Goal: Check status

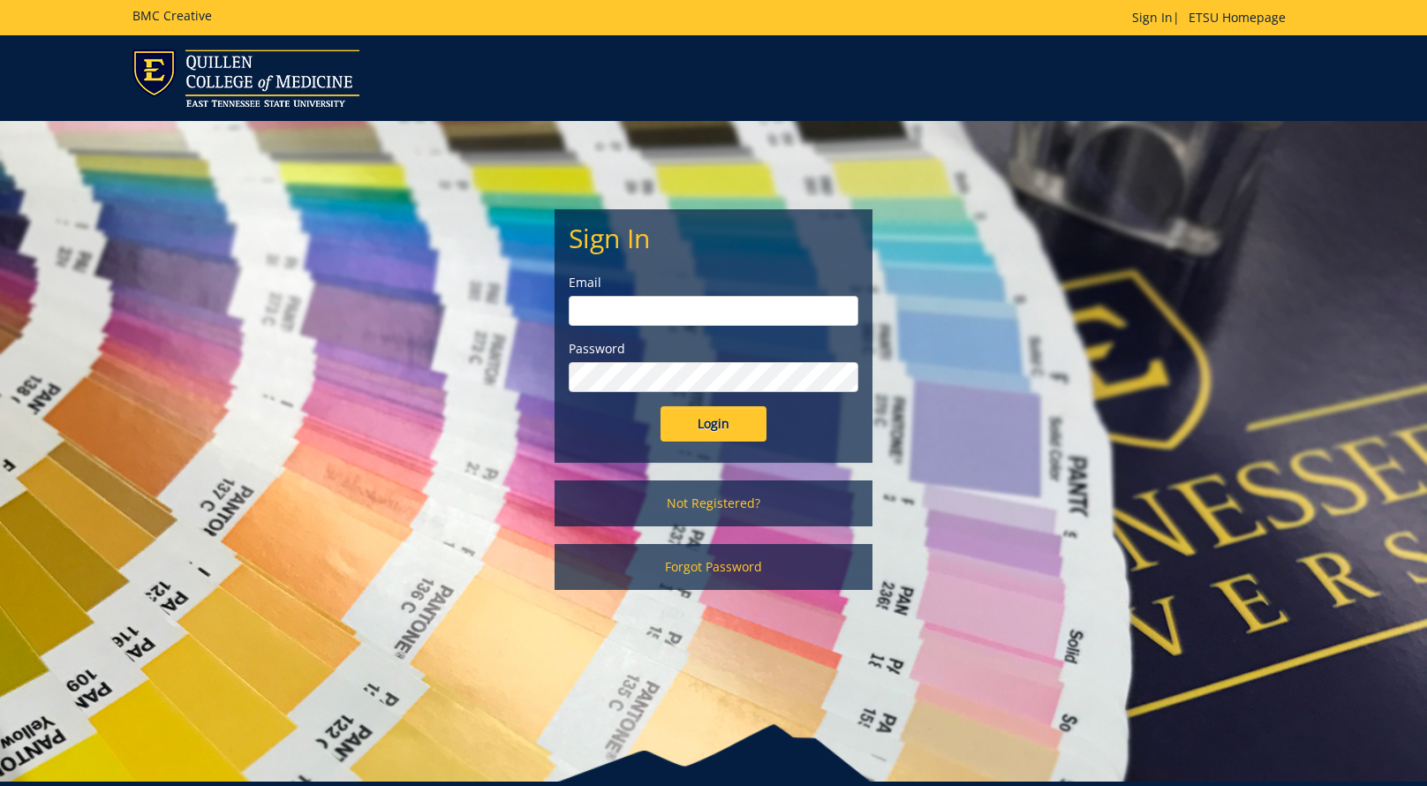
click at [734, 307] on input "email" at bounding box center [714, 311] width 290 height 30
type input "[EMAIL_ADDRESS][DOMAIN_NAME]"
click at [700, 427] on input "Login" at bounding box center [714, 423] width 106 height 35
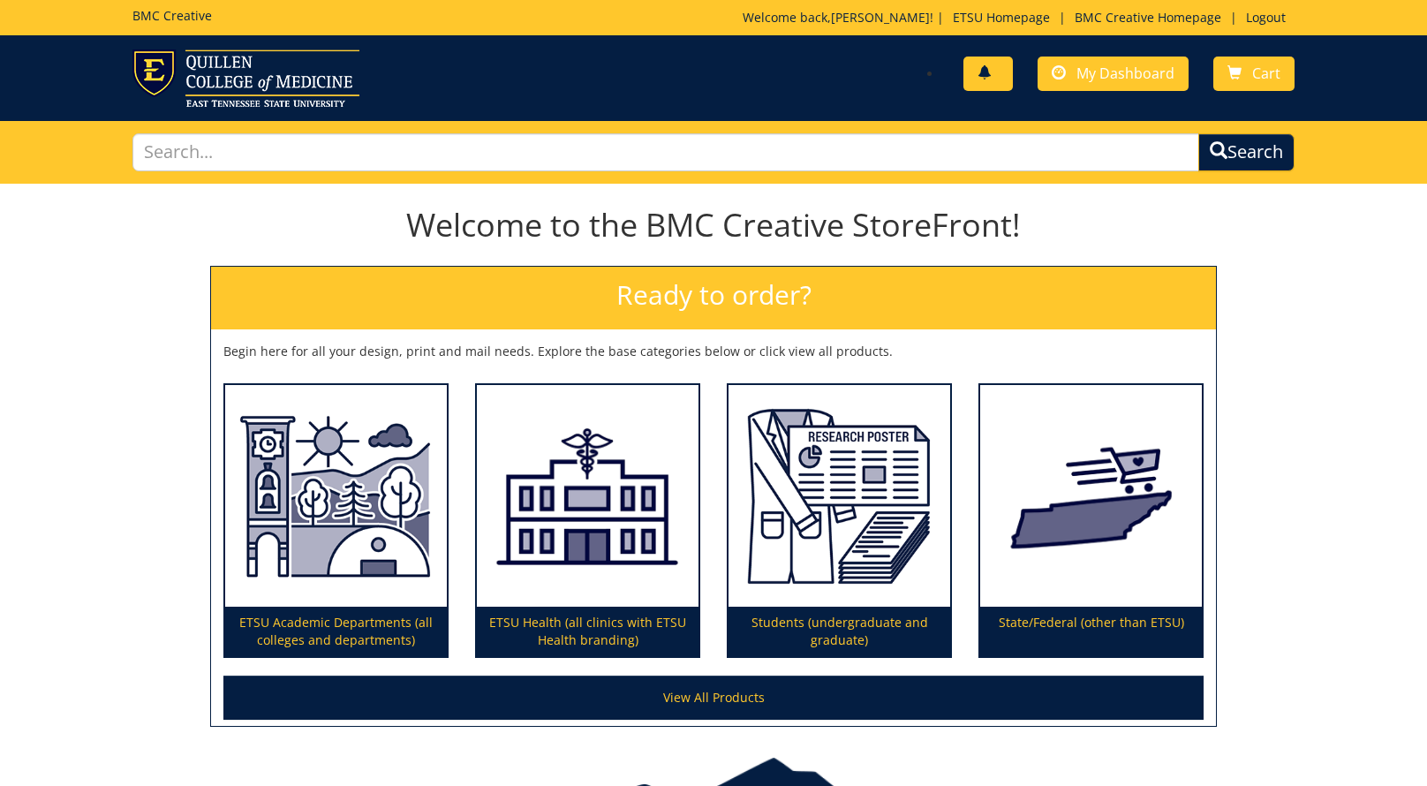
click at [988, 76] on span at bounding box center [985, 73] width 14 height 14
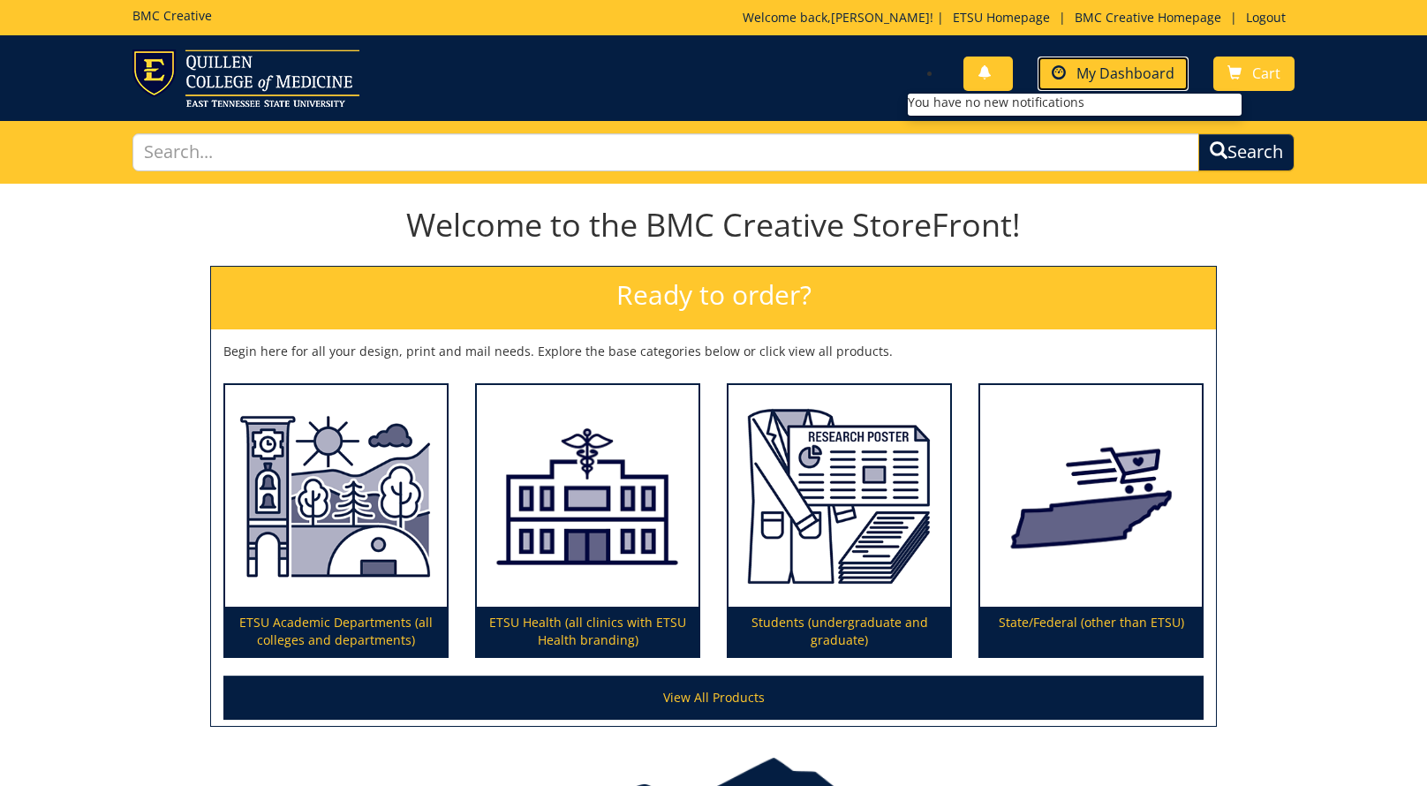
click at [1117, 66] on span "My Dashboard" at bounding box center [1126, 73] width 98 height 19
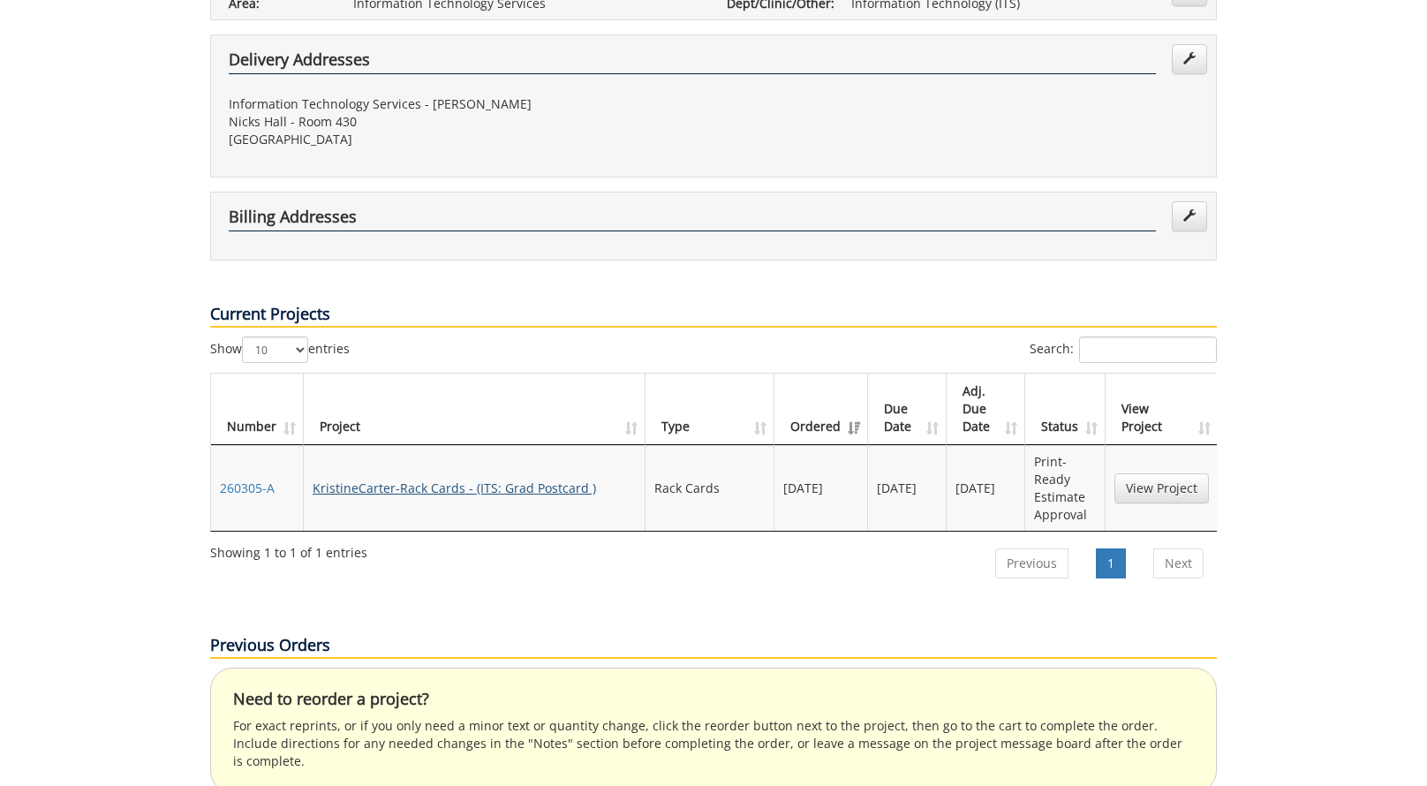
scroll to position [450, 0]
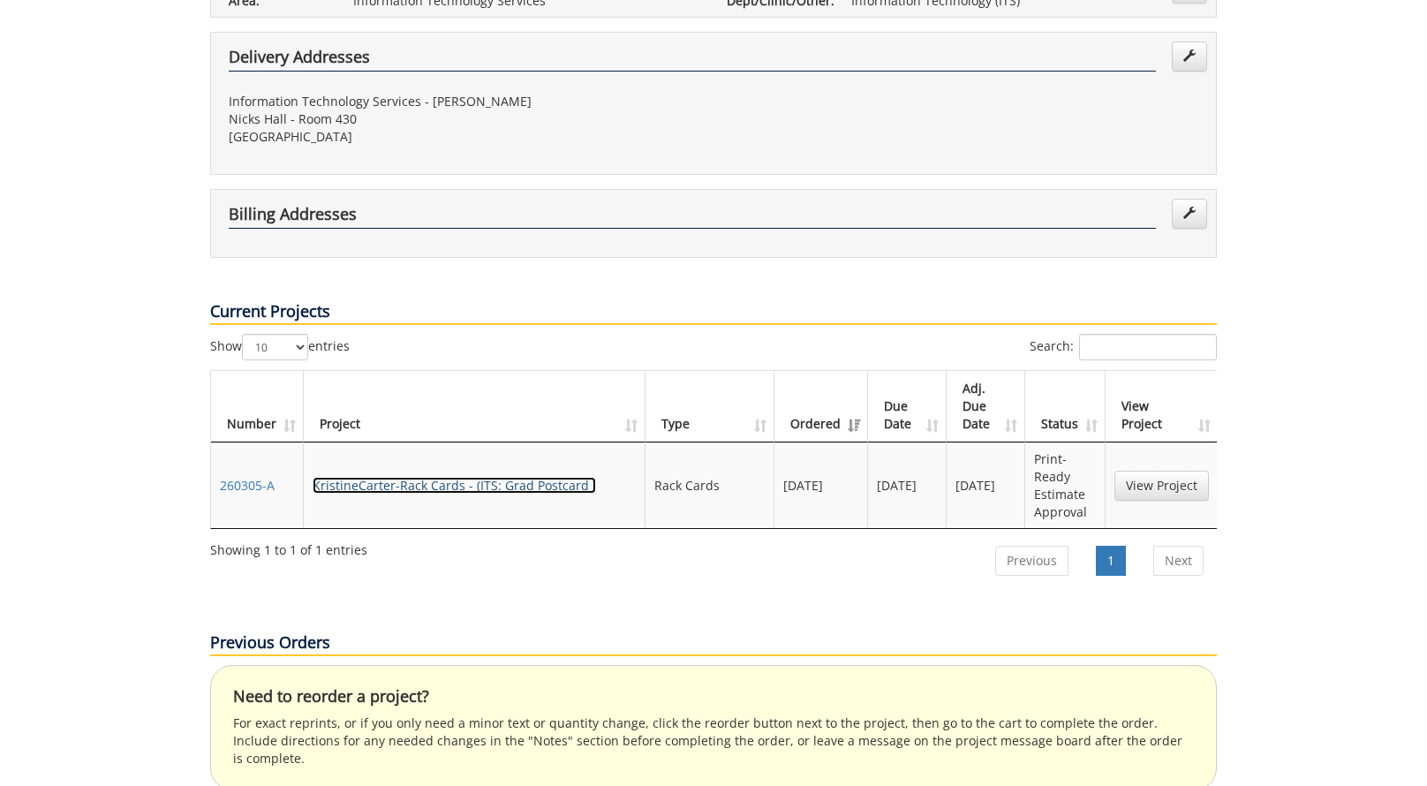
click at [380, 477] on link "KristineCarter-Rack Cards - (ITS: Grad Postcard )" at bounding box center [455, 485] width 284 height 17
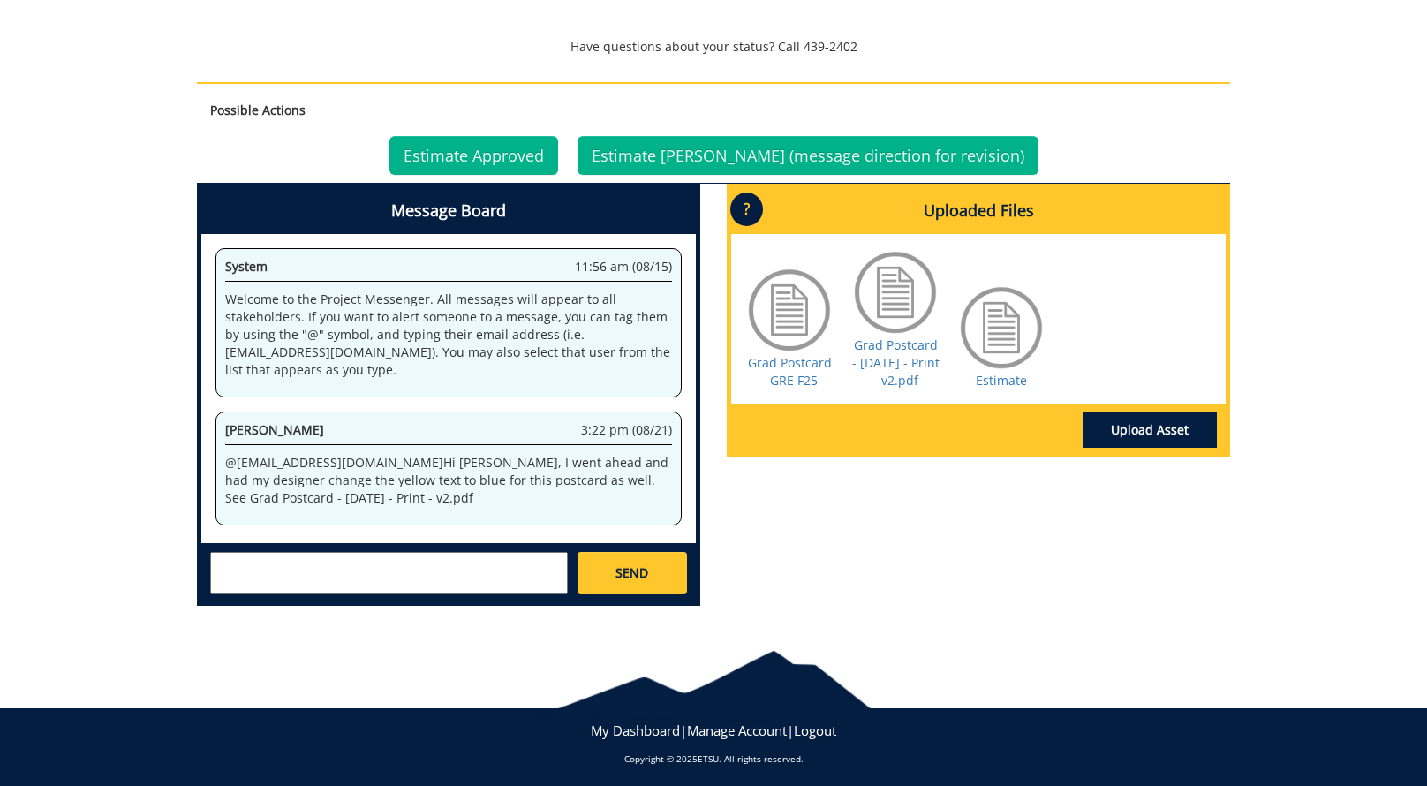
scroll to position [667, 0]
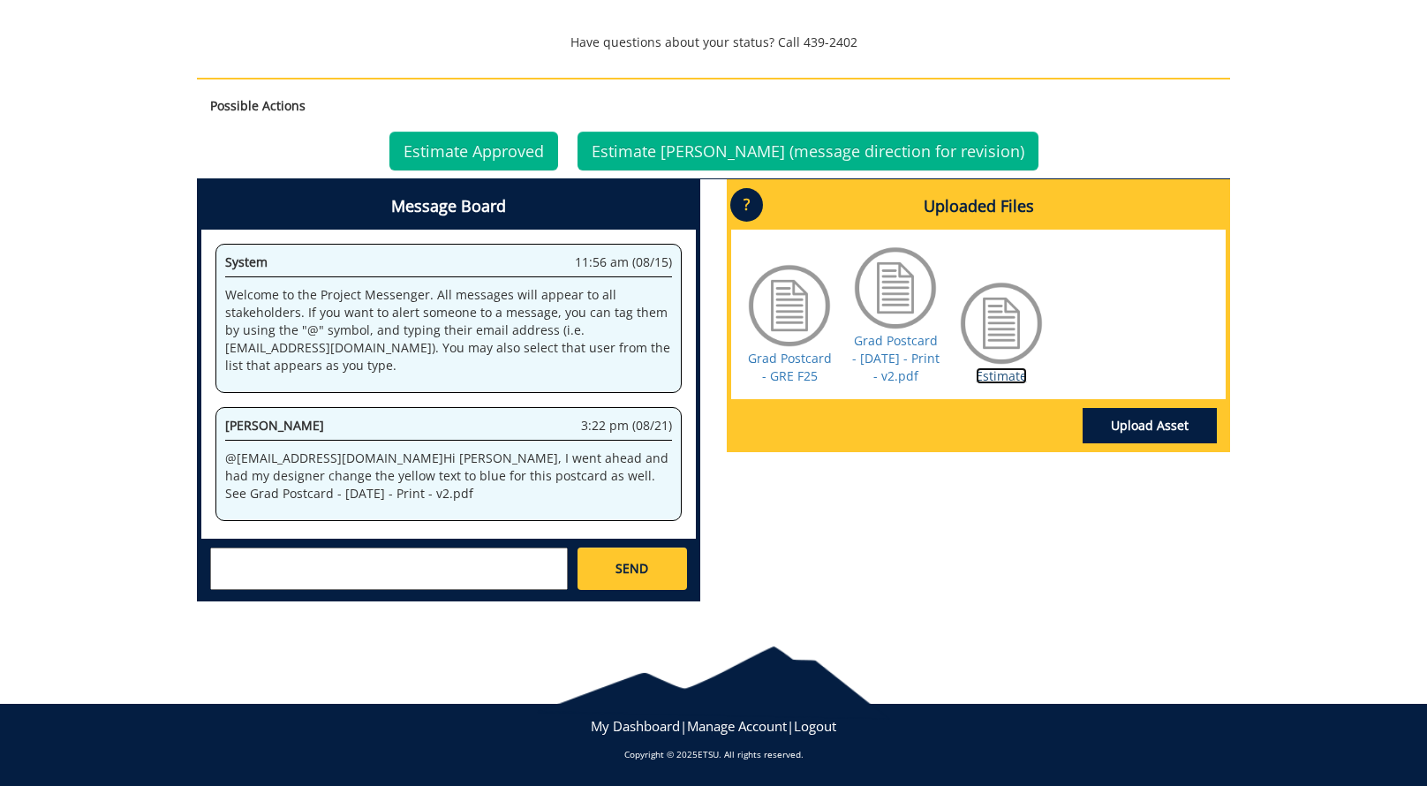
click at [989, 375] on link "Estimate" at bounding box center [1001, 375] width 51 height 17
click at [519, 152] on link "Estimate Approved" at bounding box center [474, 151] width 169 height 39
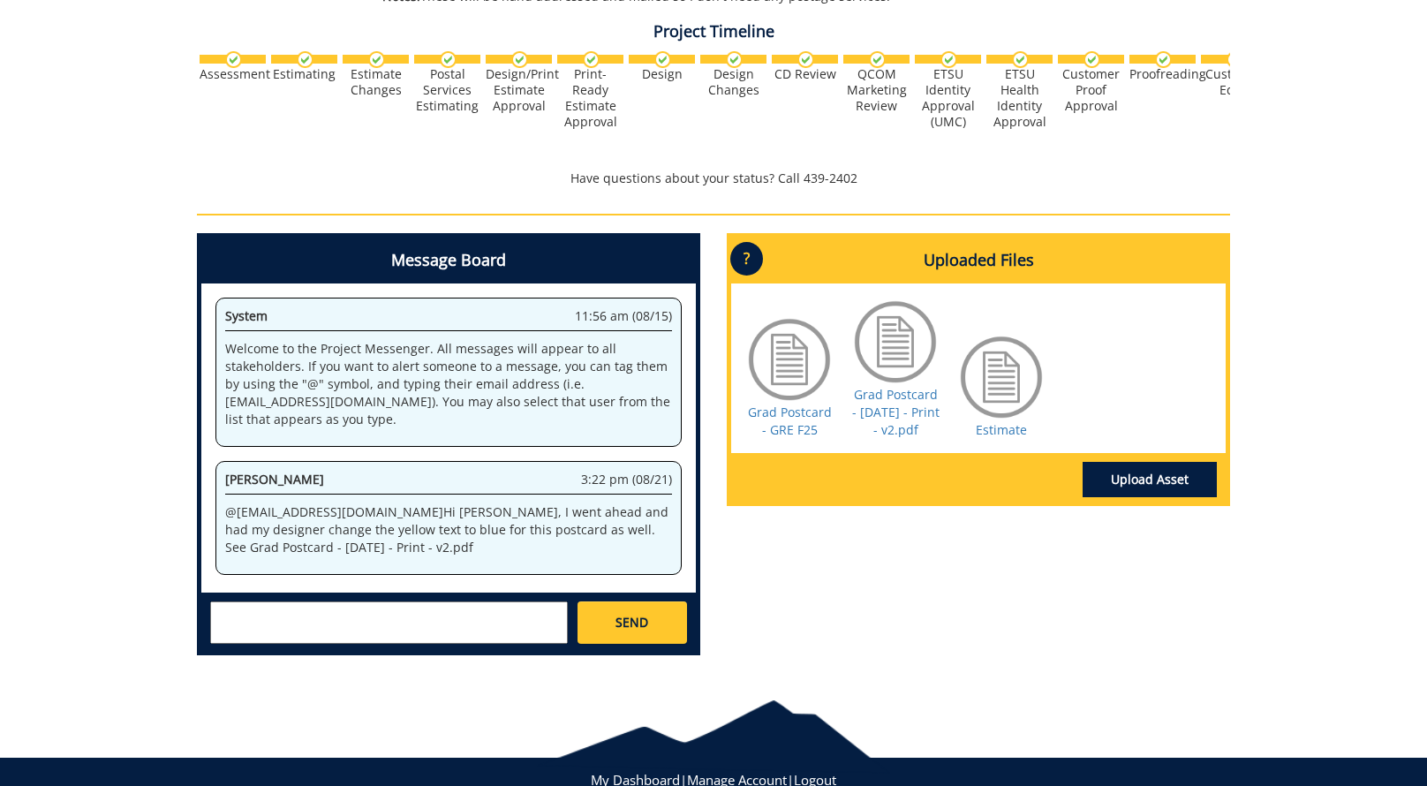
scroll to position [557, 0]
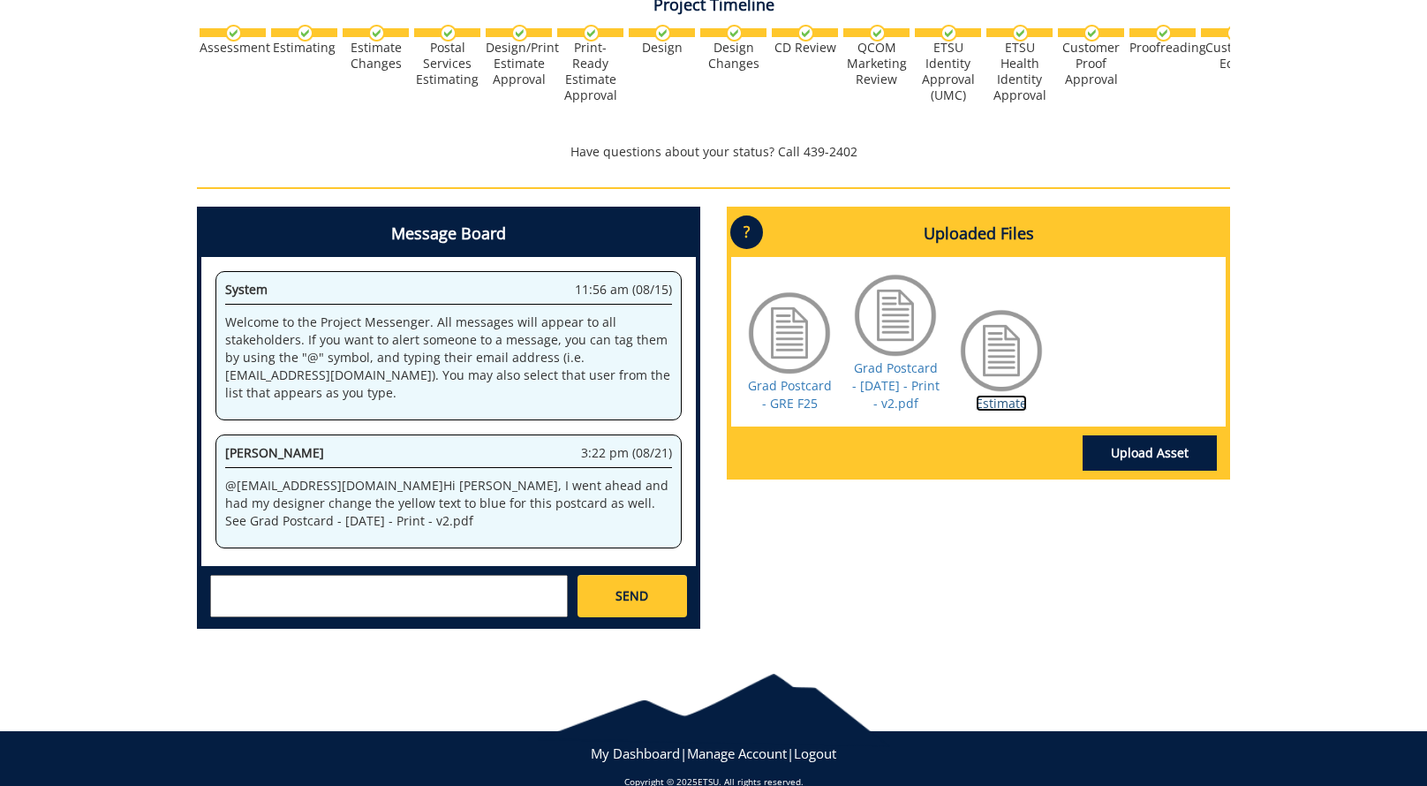
click at [989, 397] on link "Estimate" at bounding box center [1001, 403] width 51 height 17
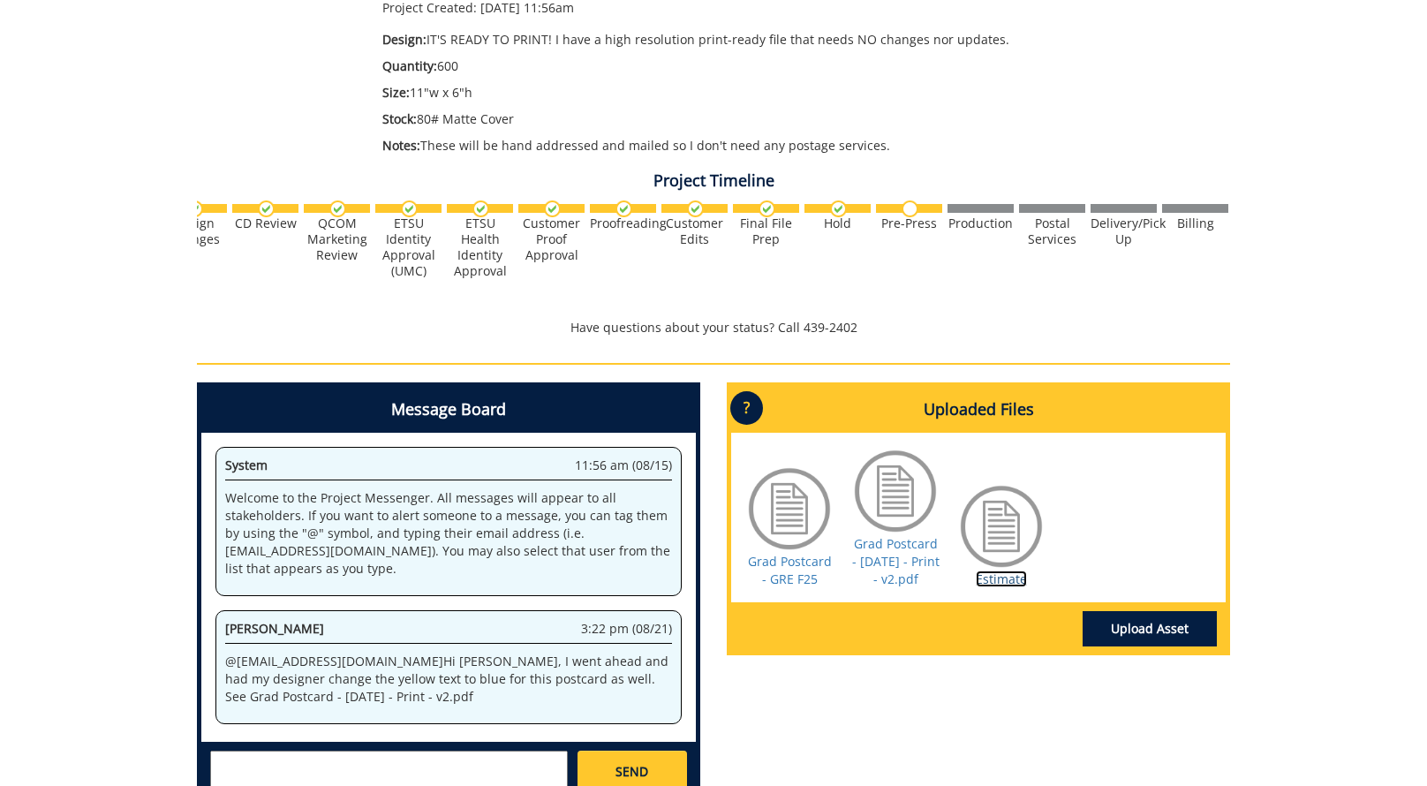
scroll to position [0, 693]
